Goal: Information Seeking & Learning: Find specific fact

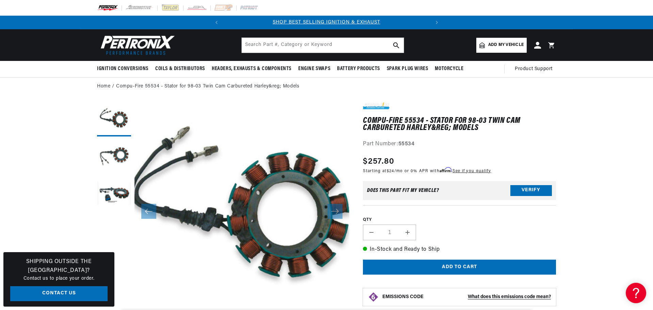
scroll to position [21, 0]
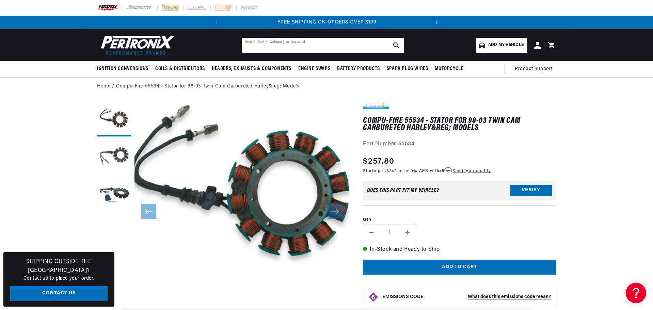
click at [253, 44] on input "text" at bounding box center [323, 45] width 162 height 15
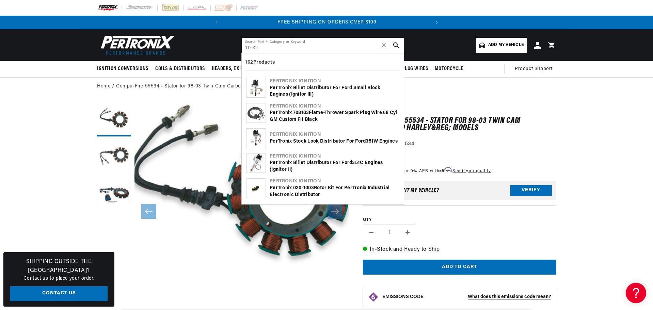
type input "10-32"
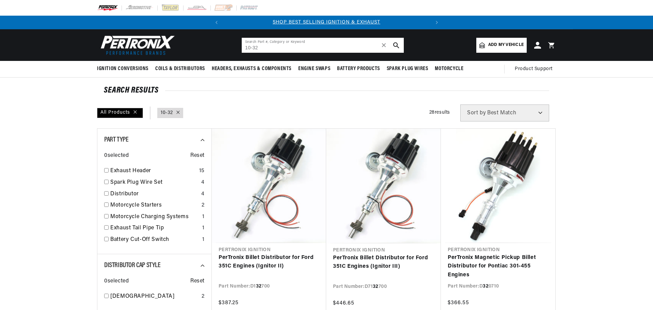
click at [271, 47] on input "10-32" at bounding box center [323, 45] width 162 height 15
drag, startPoint x: 271, startPoint y: 47, endPoint x: 234, endPoint y: 44, distance: 36.9
click at [234, 44] on header "BETTER SEARCH RESULTS Add your vehicle's year, make, and model to find parts be…" at bounding box center [326, 45] width 493 height 32
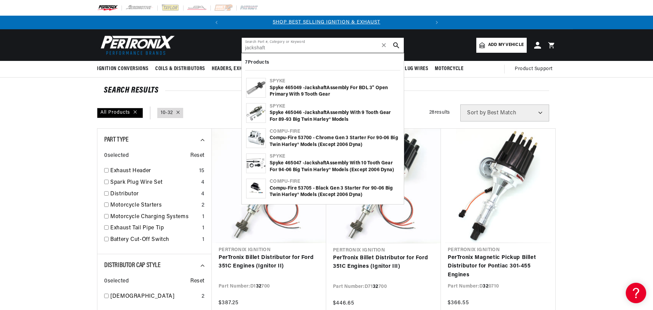
type input "jackshaft"
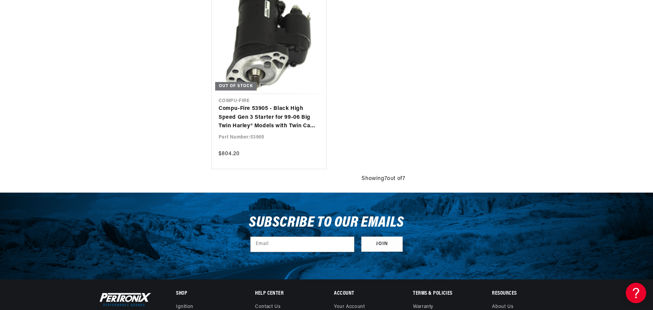
scroll to position [0, 206]
